Goal: Information Seeking & Learning: Learn about a topic

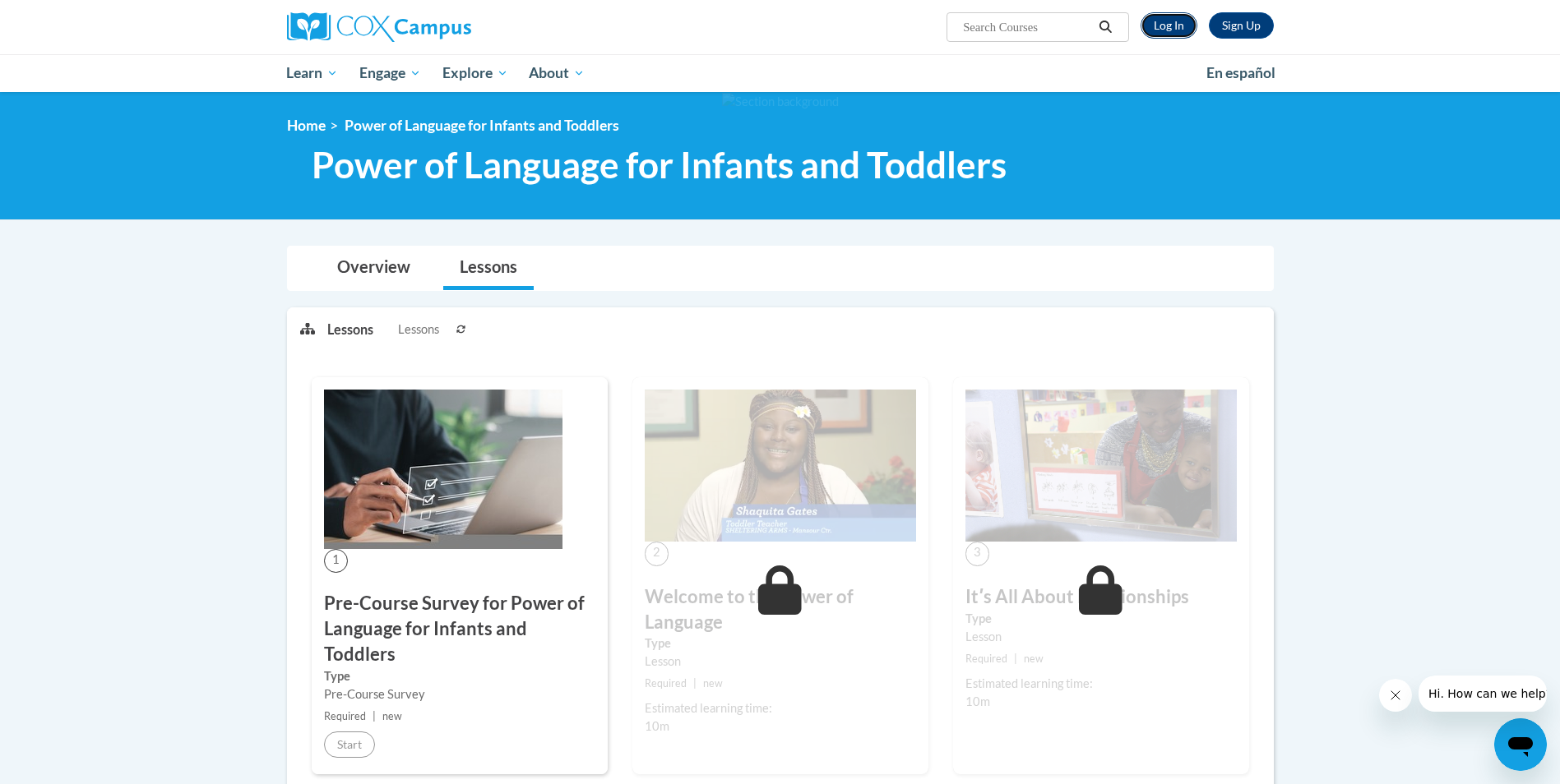
click at [1159, 13] on link "Log In" at bounding box center [1169, 26] width 57 height 27
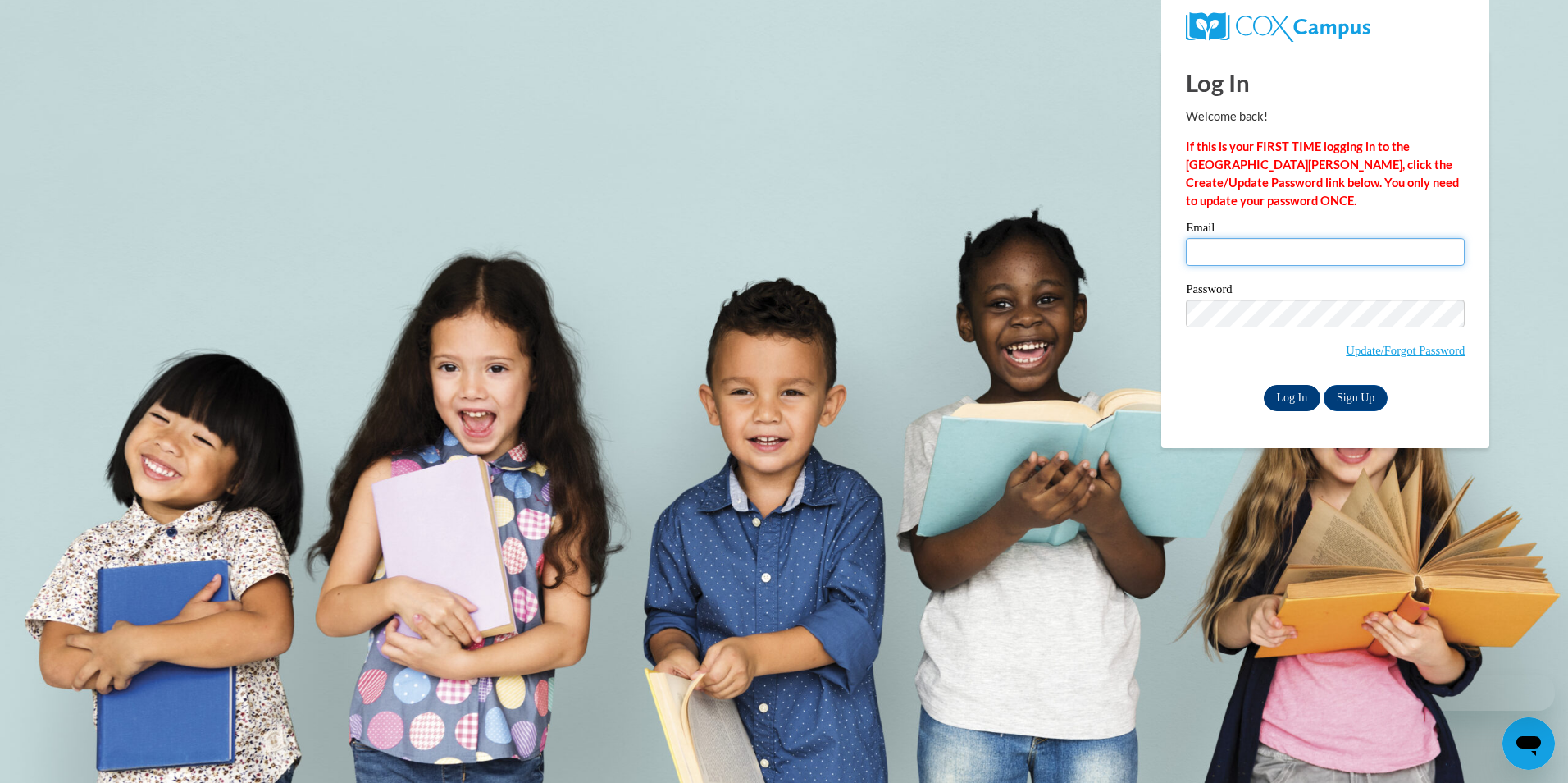
type input "sperson13@gmail.com"
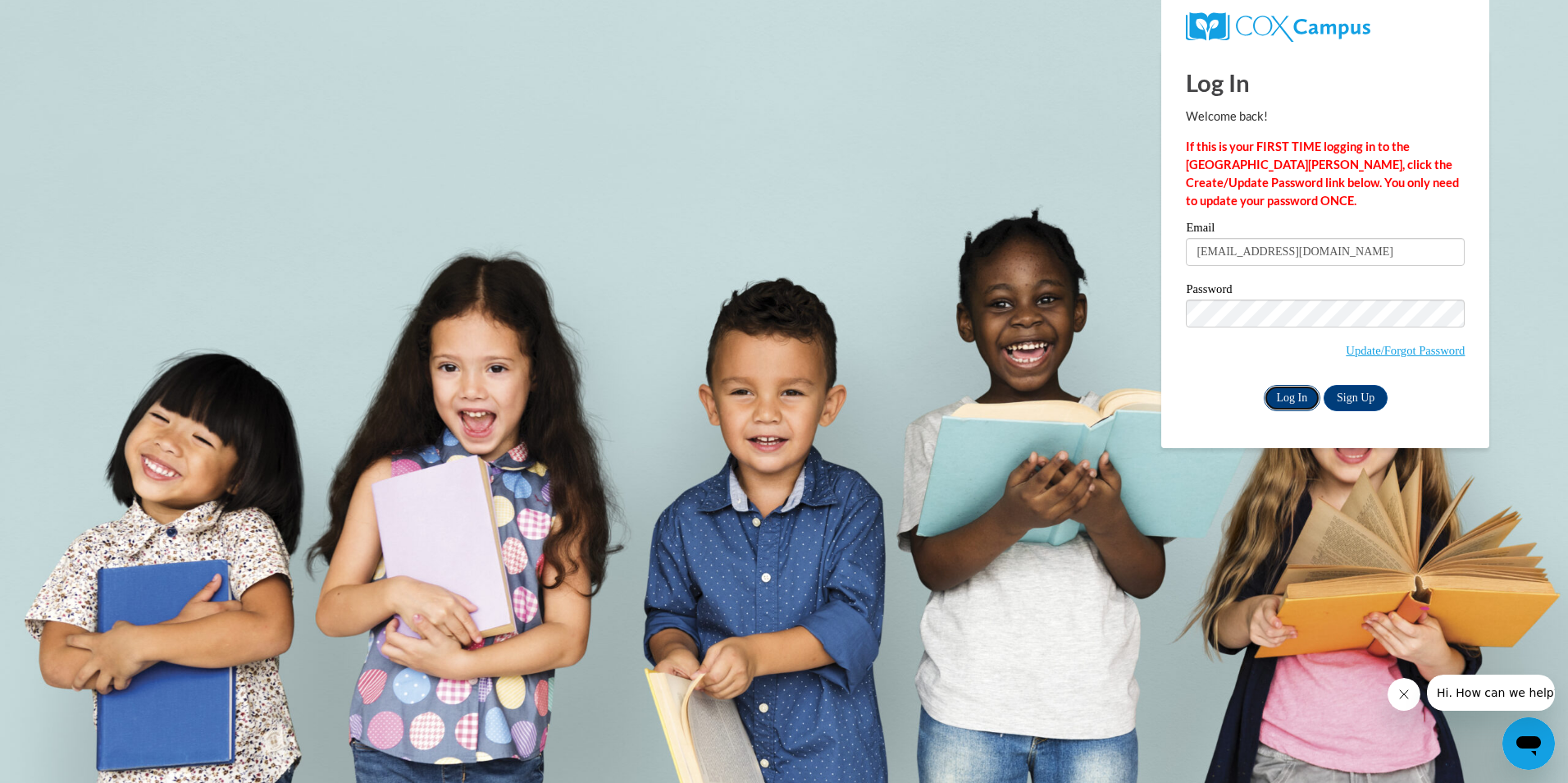
click at [1281, 396] on input "Log In" at bounding box center [1293, 399] width 58 height 27
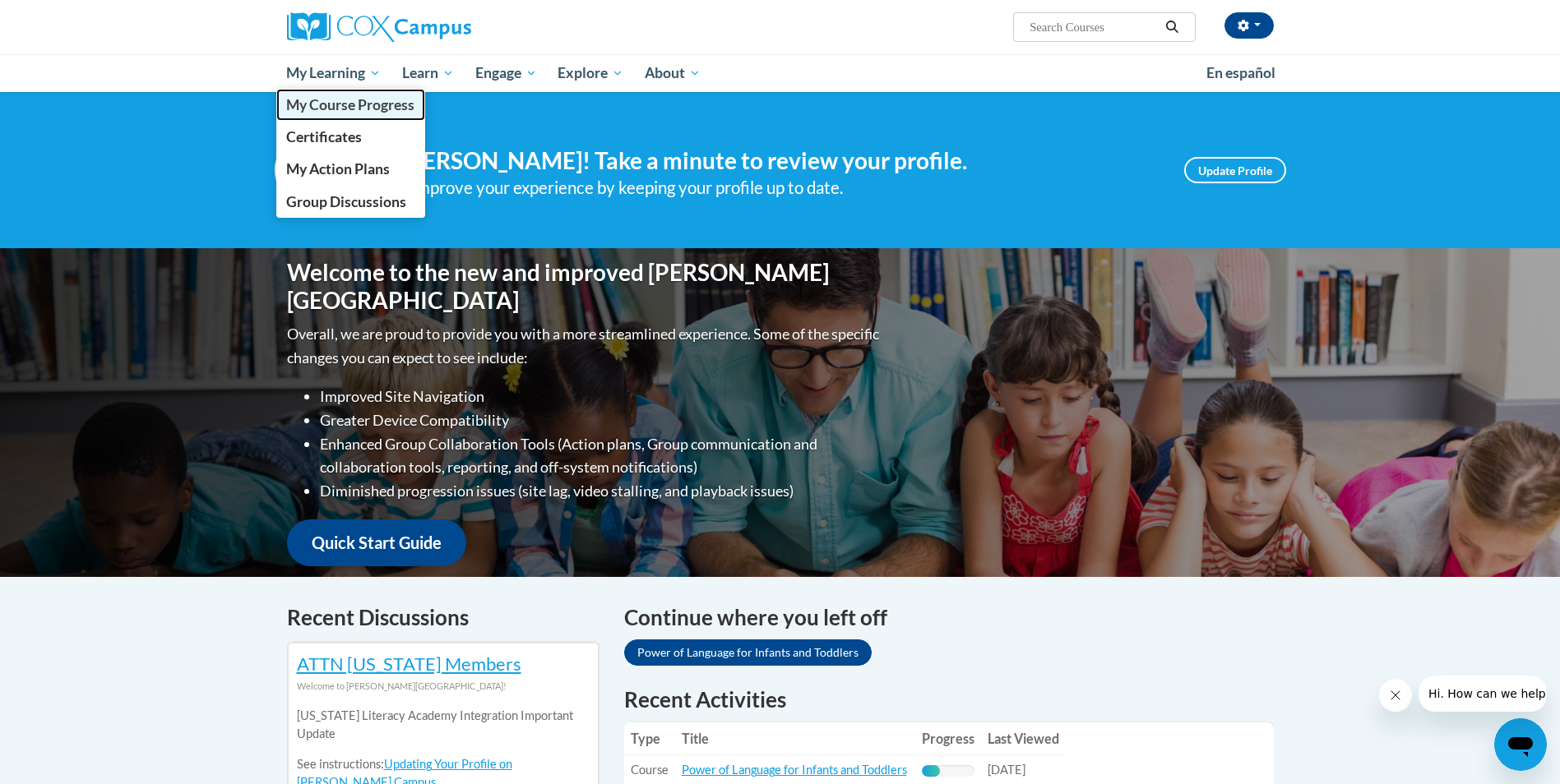
click at [342, 100] on span "My Course Progress" at bounding box center [350, 104] width 128 height 17
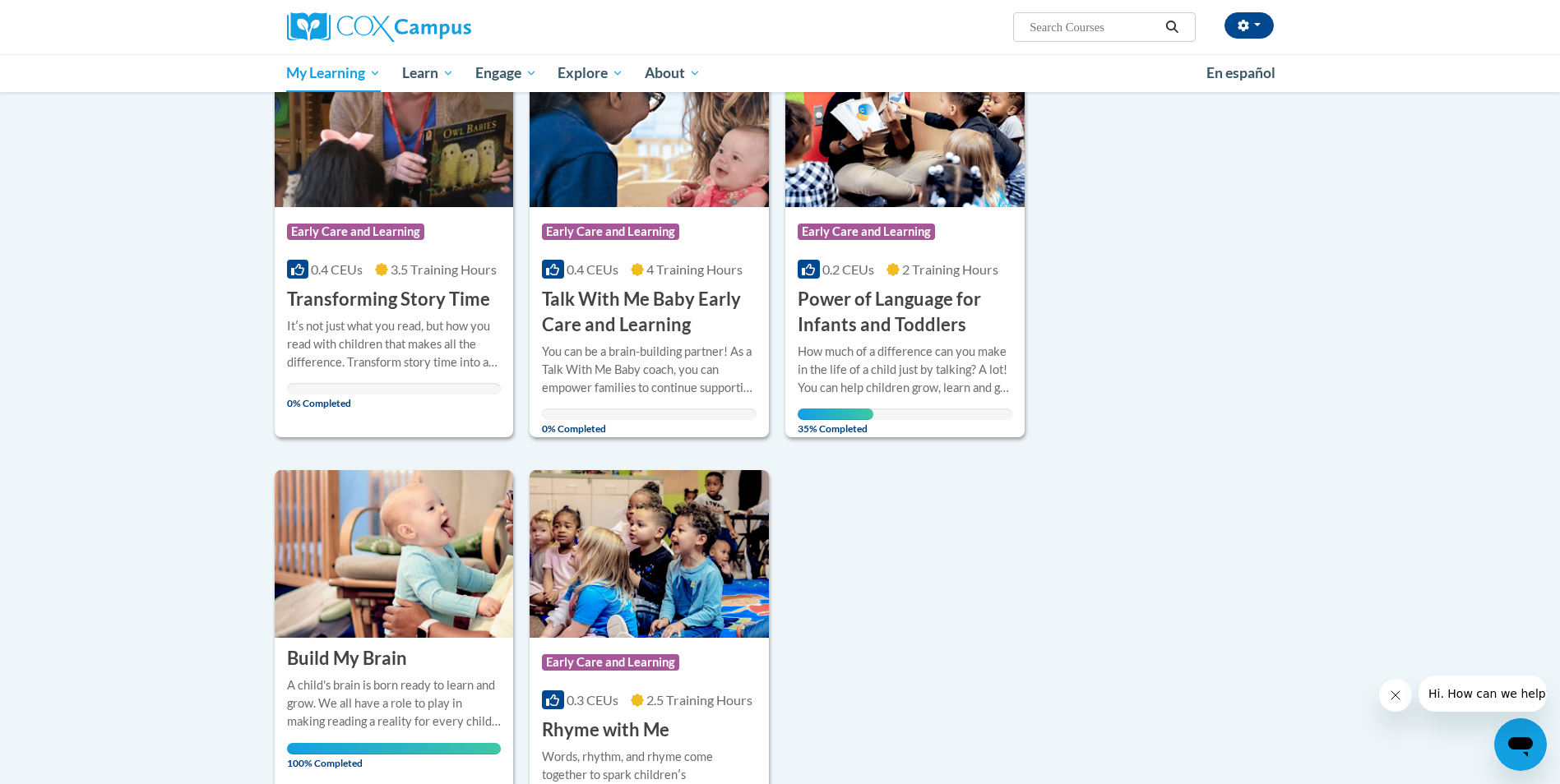
scroll to position [329, 0]
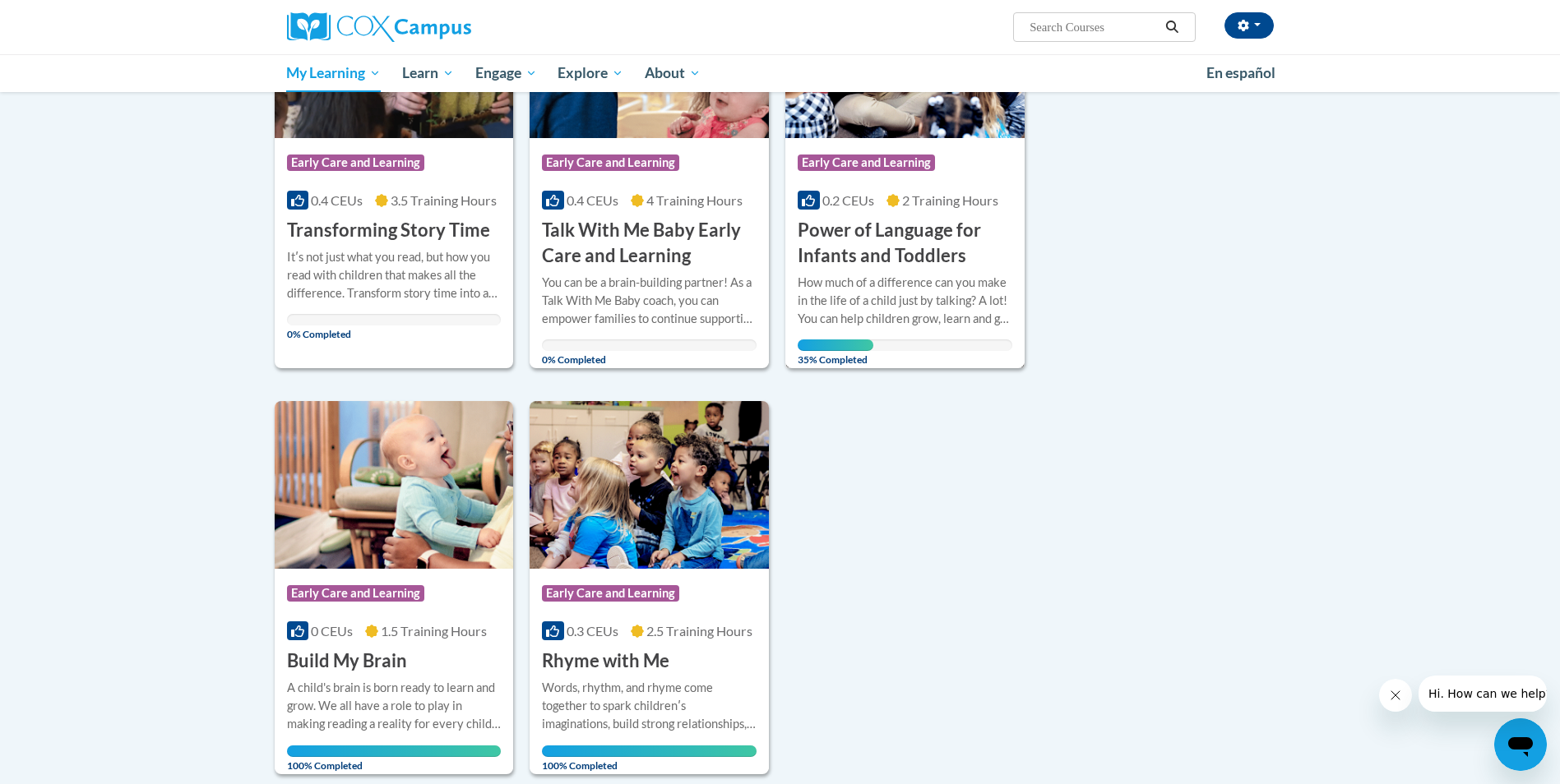
click at [858, 279] on div "How much of a difference can you make in the life of a child just by talking? A…" at bounding box center [905, 300] width 214 height 54
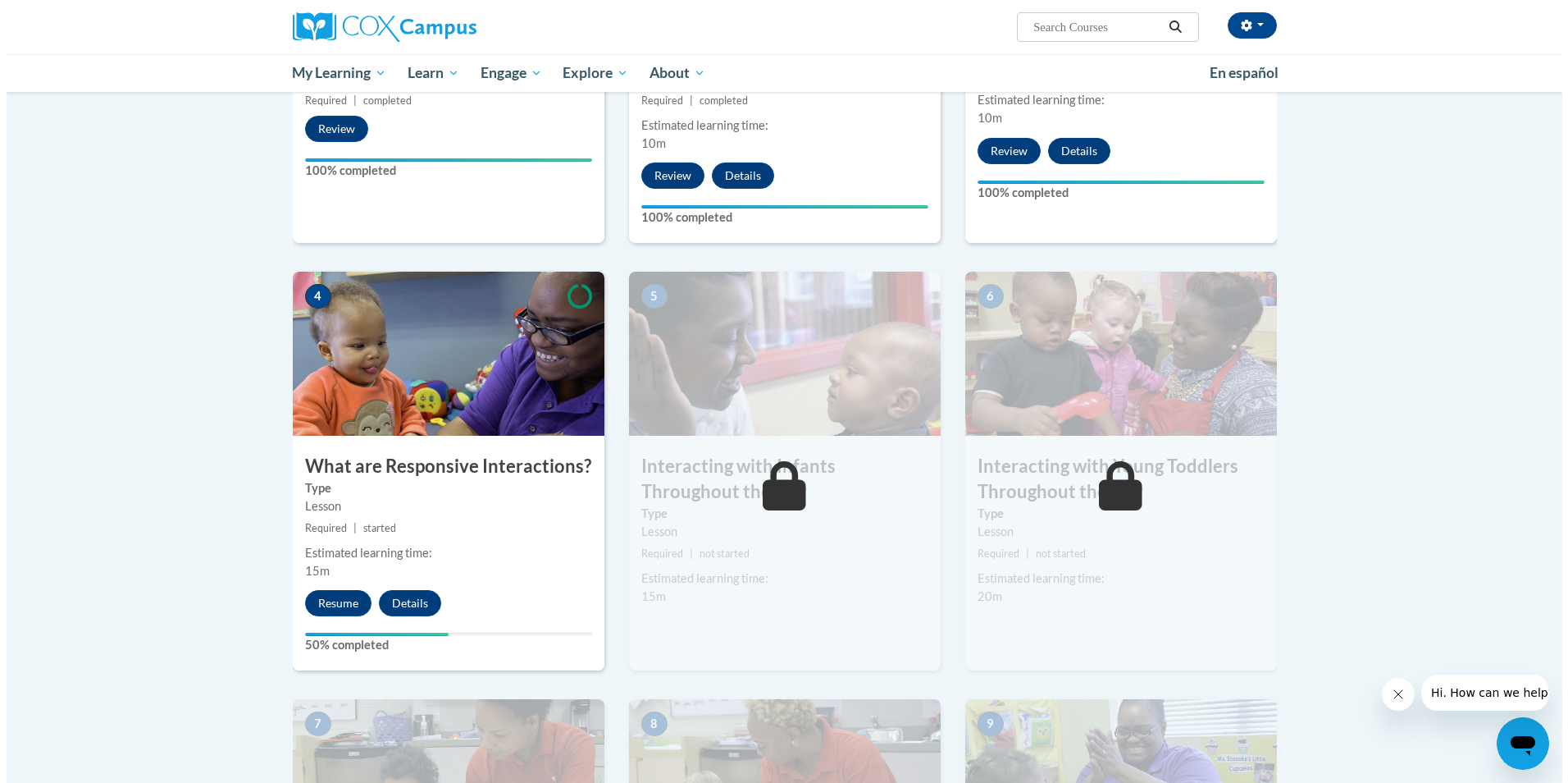
scroll to position [657, 0]
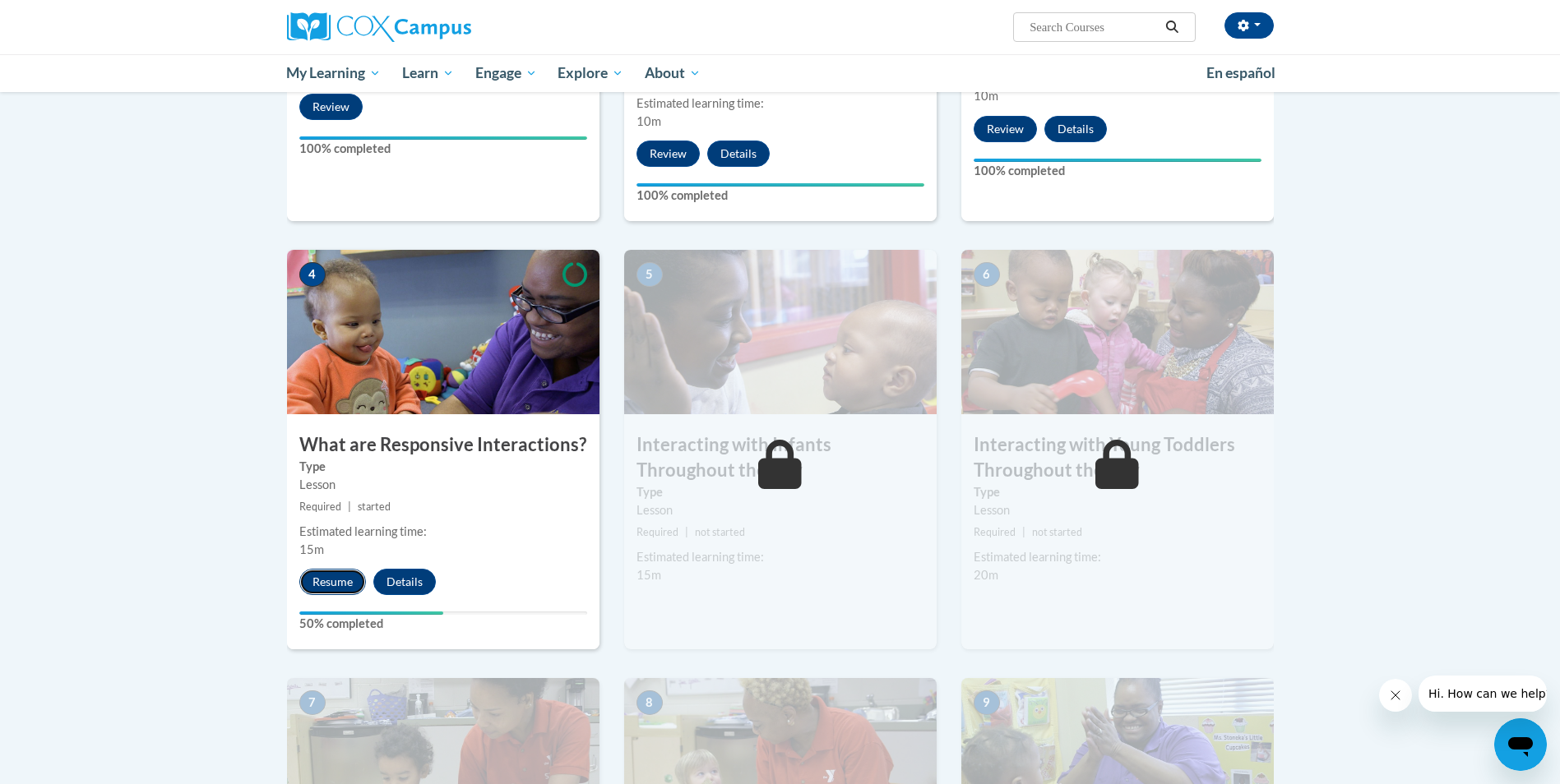
click at [323, 569] on button "Resume" at bounding box center [332, 582] width 67 height 27
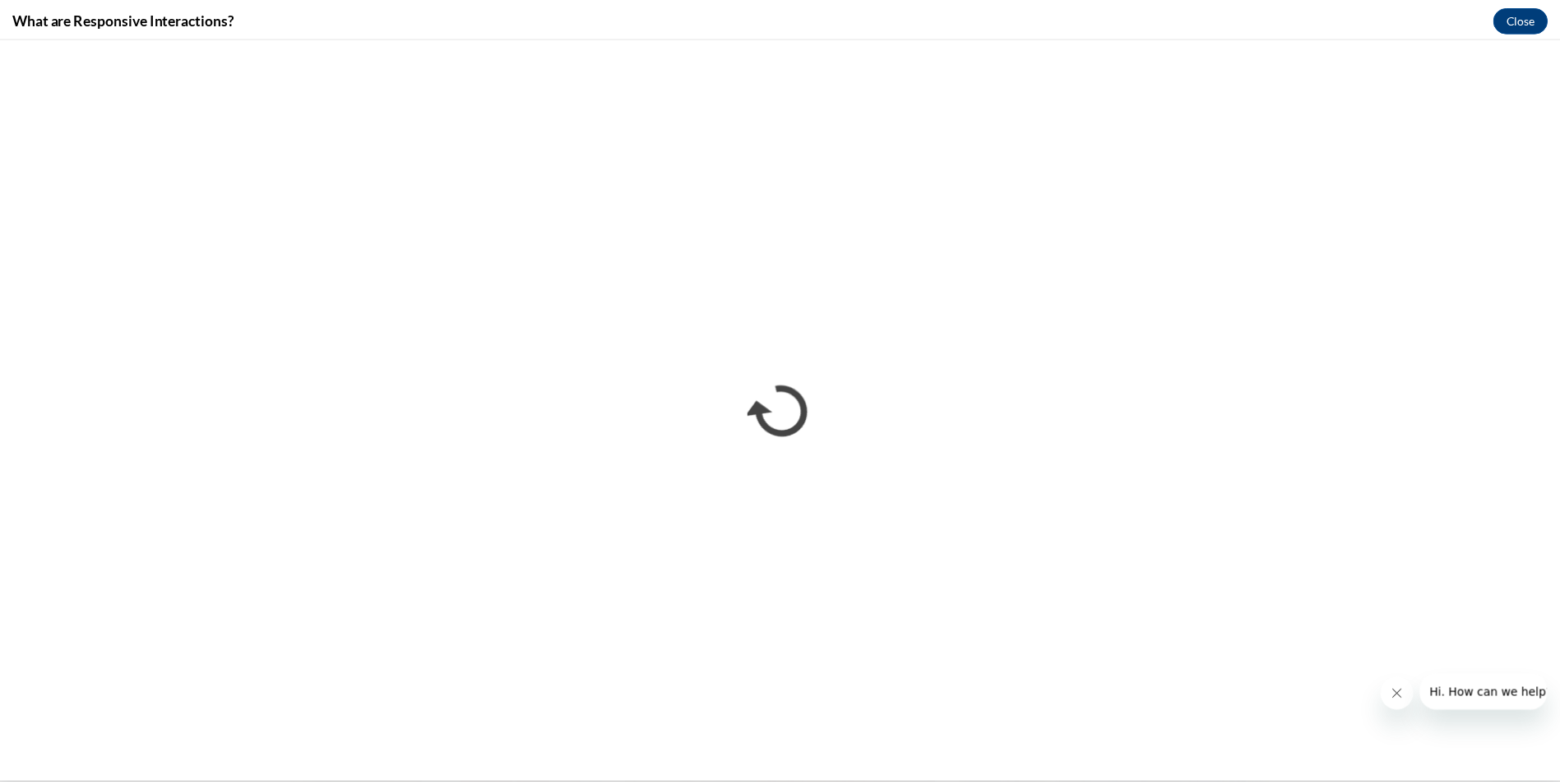
scroll to position [0, 0]
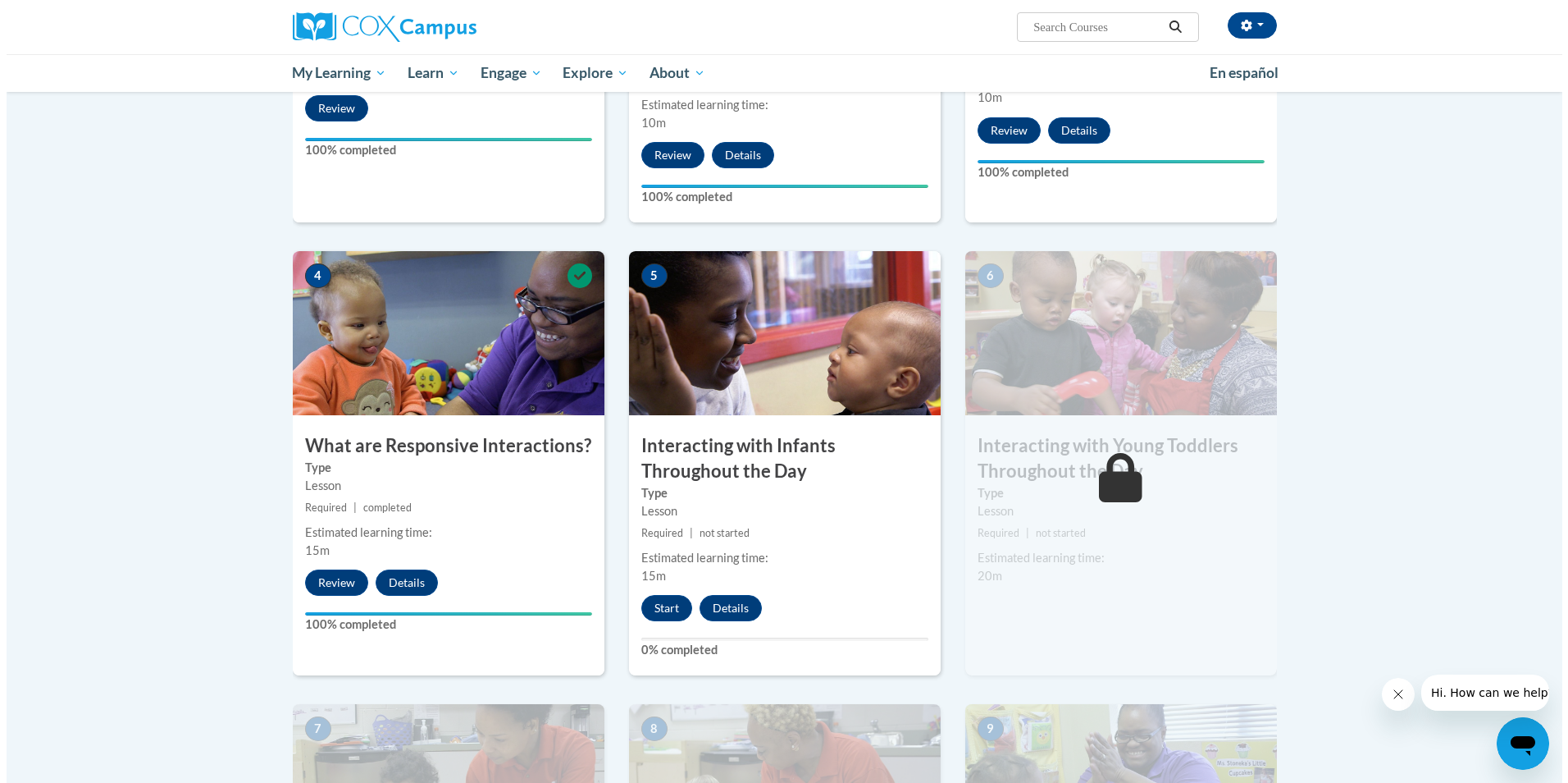
scroll to position [657, 0]
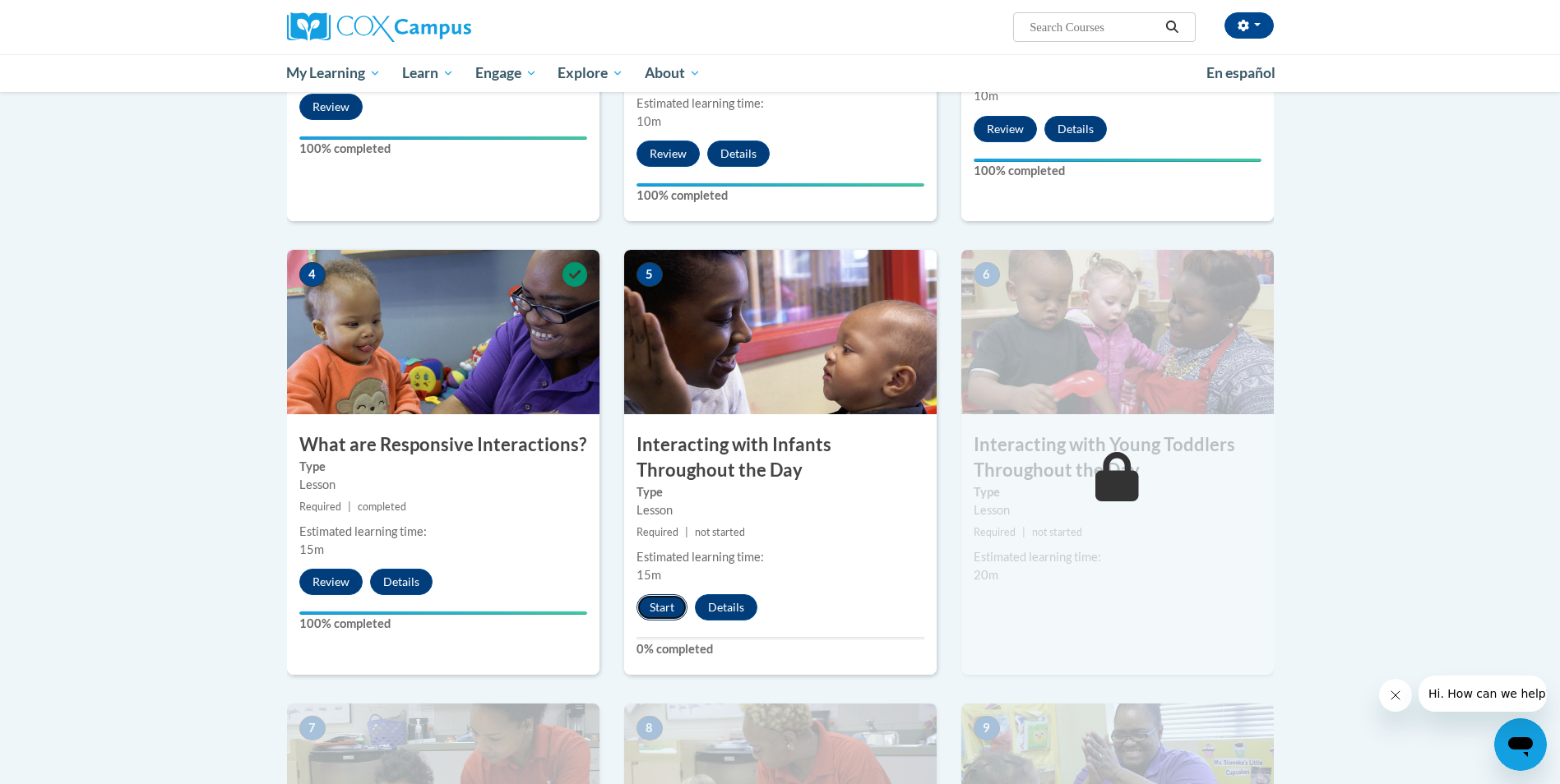
click at [666, 594] on button "Start" at bounding box center [661, 607] width 51 height 27
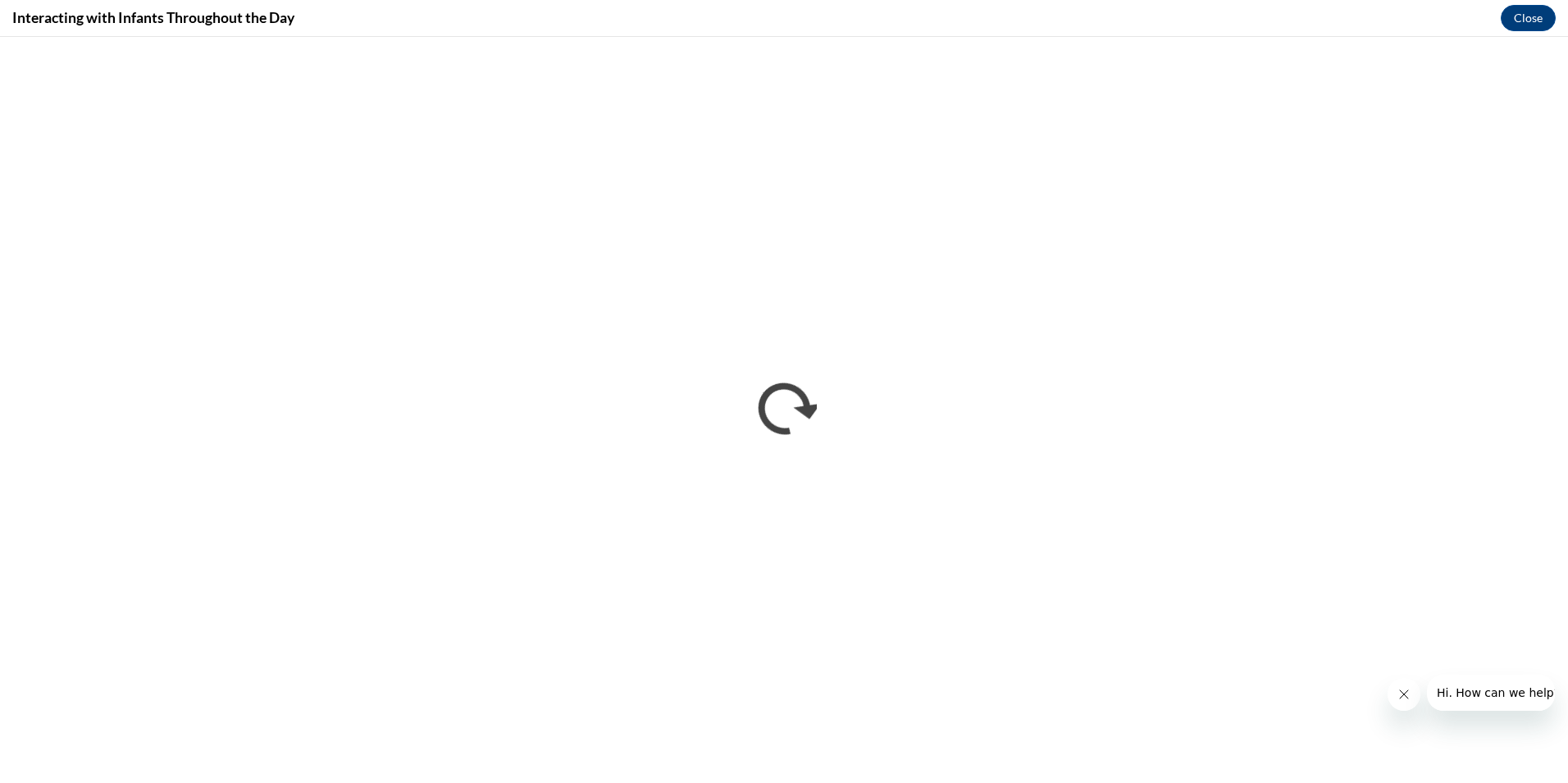
scroll to position [0, 0]
